Goal: Transaction & Acquisition: Download file/media

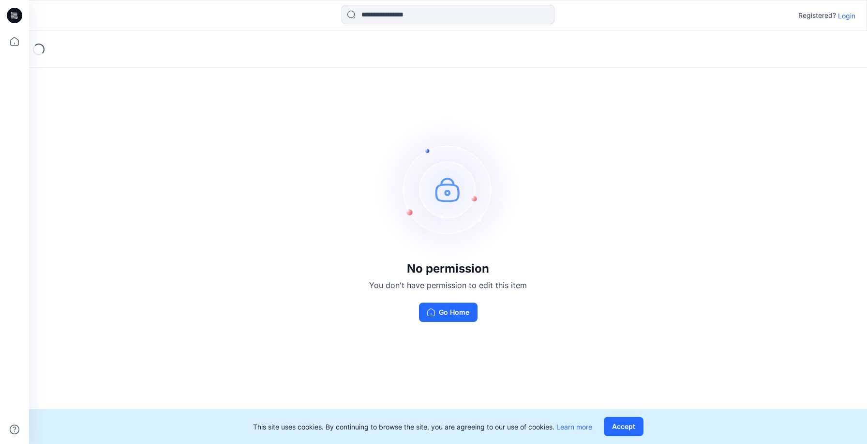
click at [845, 15] on p "Login" at bounding box center [846, 16] width 17 height 10
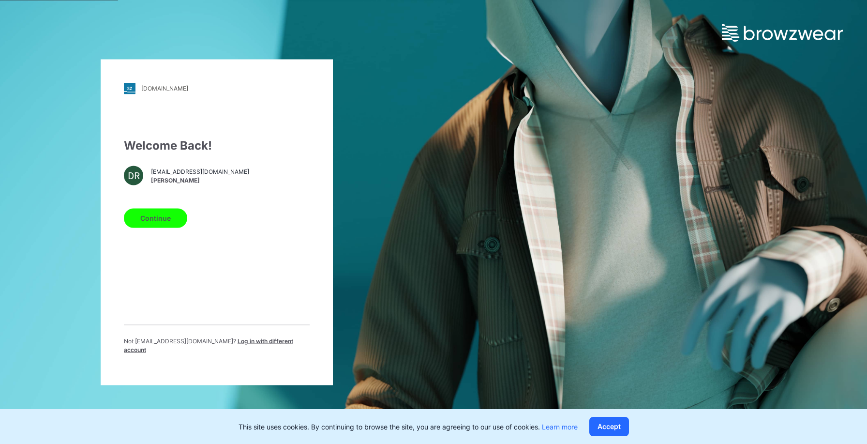
drag, startPoint x: 147, startPoint y: 220, endPoint x: 150, endPoint y: 227, distance: 8.0
click at [147, 219] on button "Continue" at bounding box center [155, 217] width 63 height 19
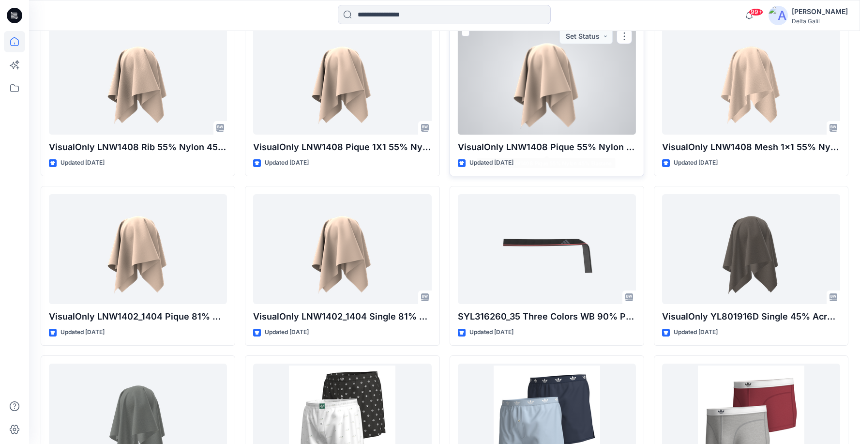
scroll to position [658, 0]
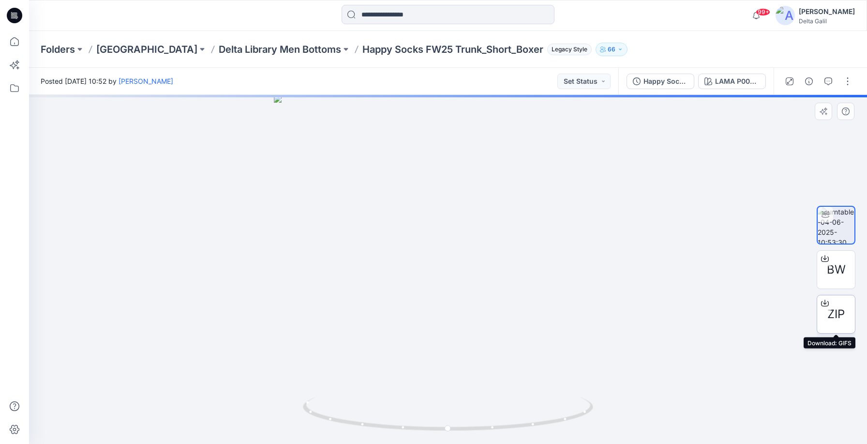
click at [825, 304] on icon at bounding box center [825, 303] width 8 height 8
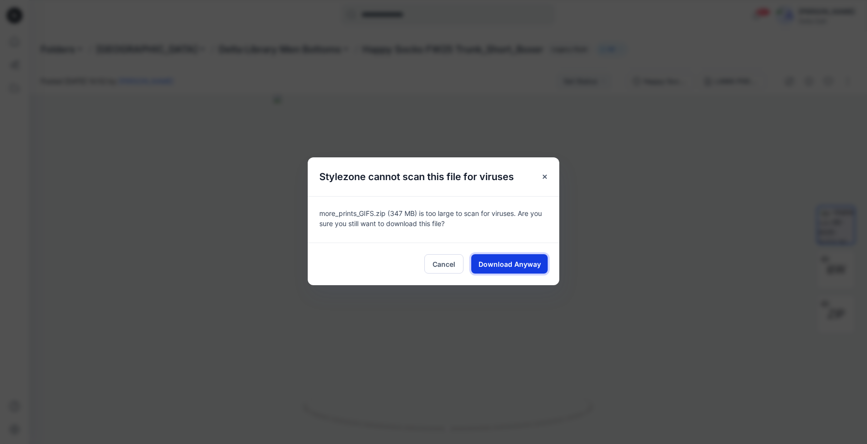
click at [521, 266] on span "Download Anyway" at bounding box center [510, 264] width 62 height 10
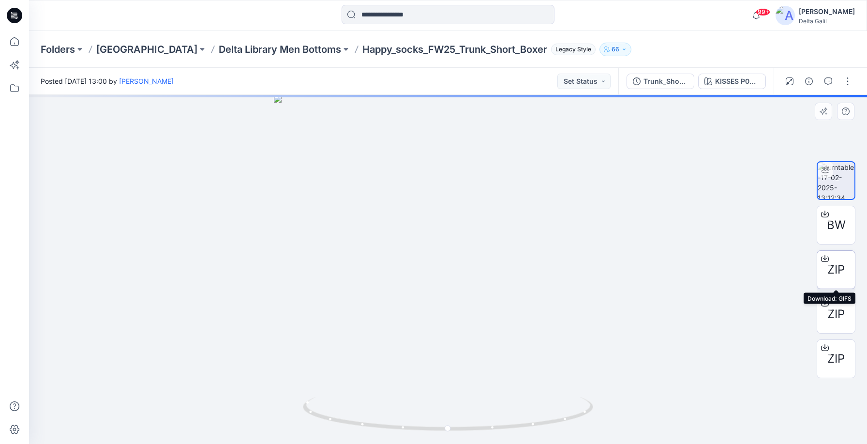
click at [833, 272] on span "ZIP" at bounding box center [836, 269] width 17 height 17
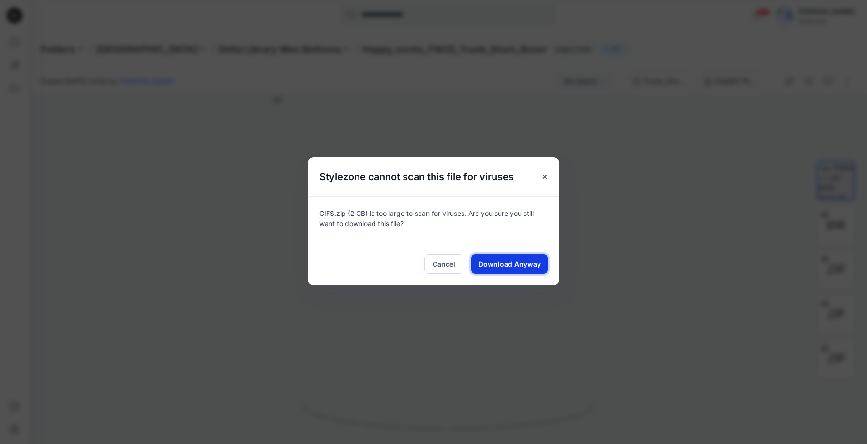
click at [498, 257] on button "Download Anyway" at bounding box center [509, 263] width 76 height 19
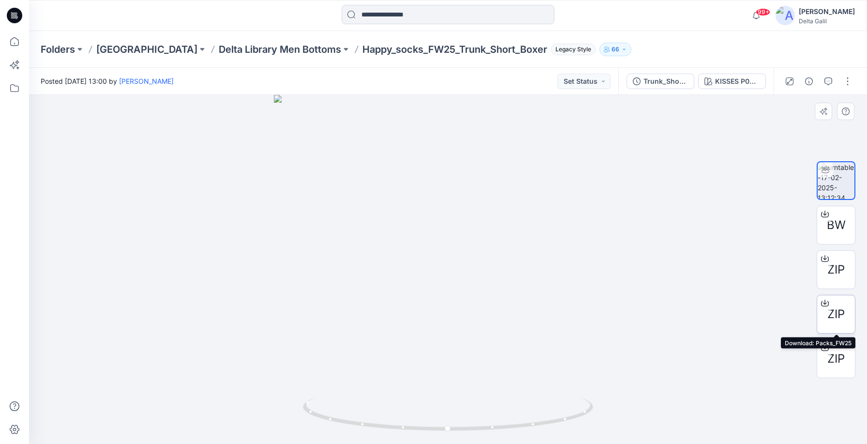
click at [839, 308] on span "ZIP" at bounding box center [836, 313] width 17 height 17
click at [847, 358] on div "ZIP" at bounding box center [836, 358] width 39 height 39
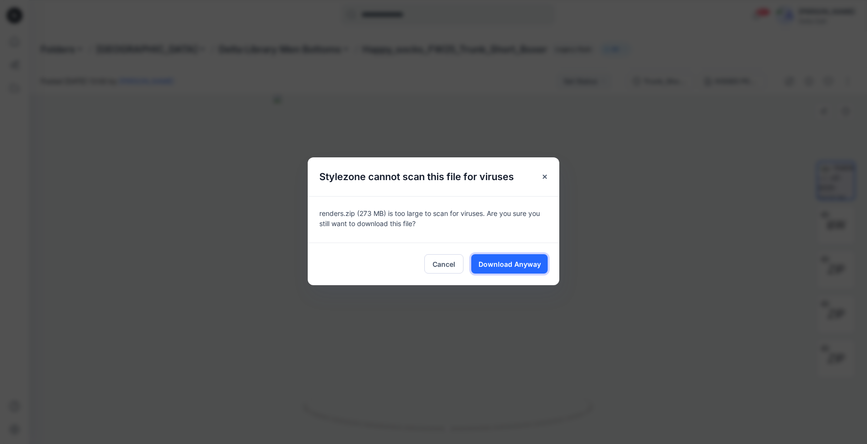
click at [502, 266] on span "Download Anyway" at bounding box center [510, 264] width 62 height 10
